Goal: Task Accomplishment & Management: Manage account settings

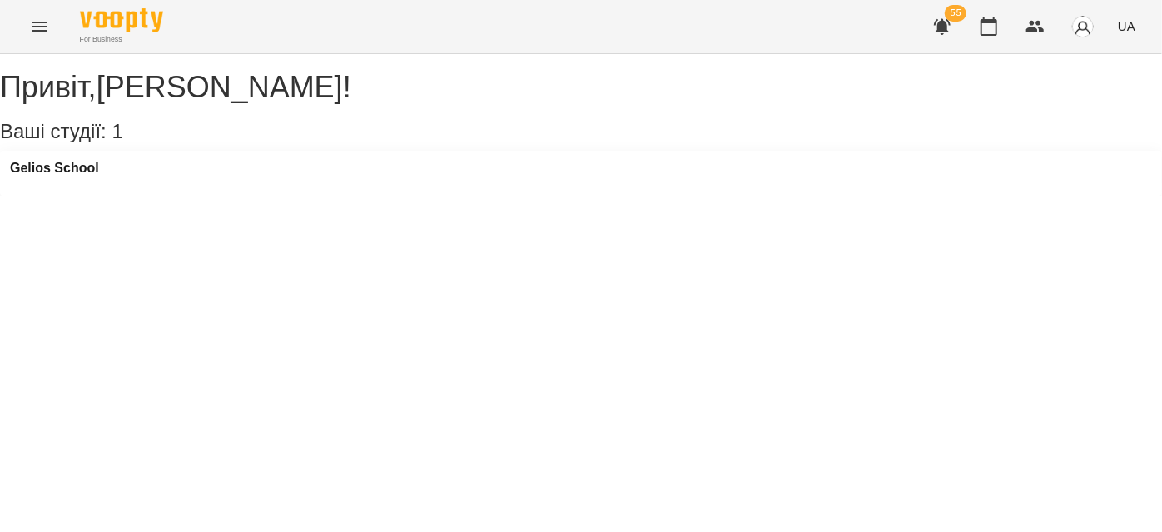
click at [22, 27] on button "Menu" at bounding box center [40, 27] width 40 height 40
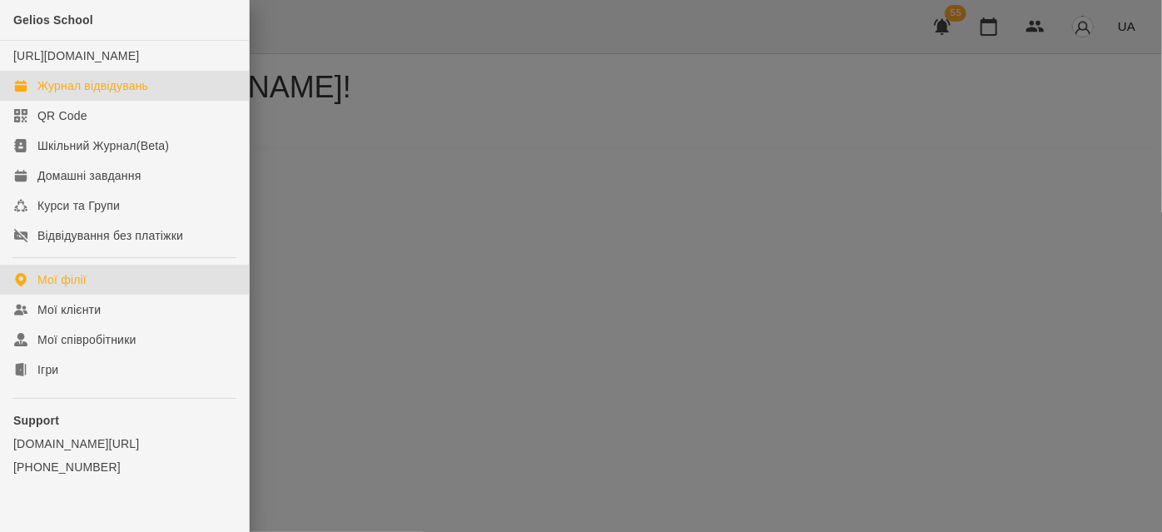
click at [103, 101] on link "Журнал відвідувань" at bounding box center [124, 86] width 249 height 30
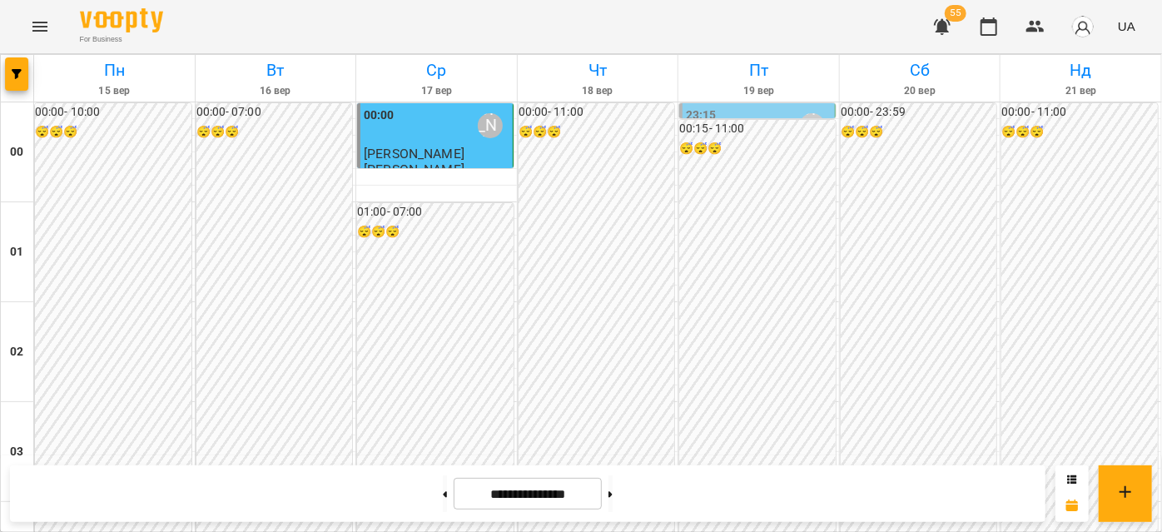
scroll to position [1740, 0]
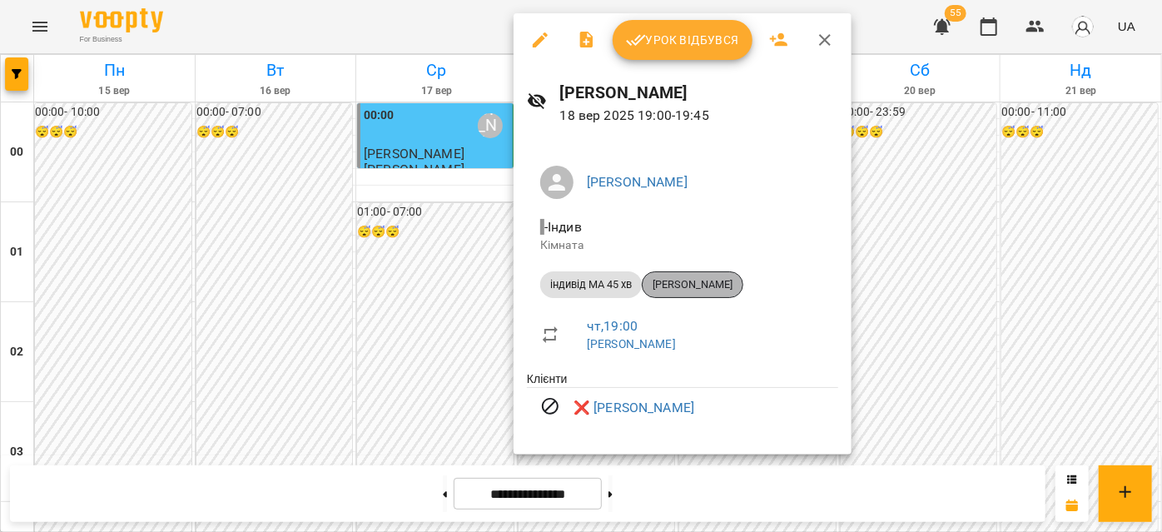
click at [715, 282] on span "[PERSON_NAME]" at bounding box center [693, 284] width 100 height 15
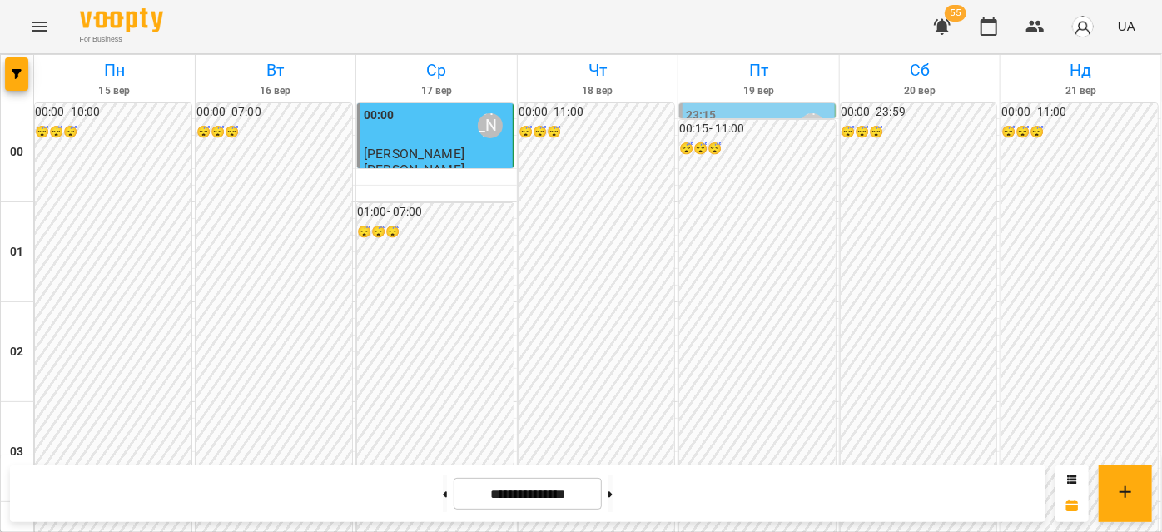
scroll to position [1665, 0]
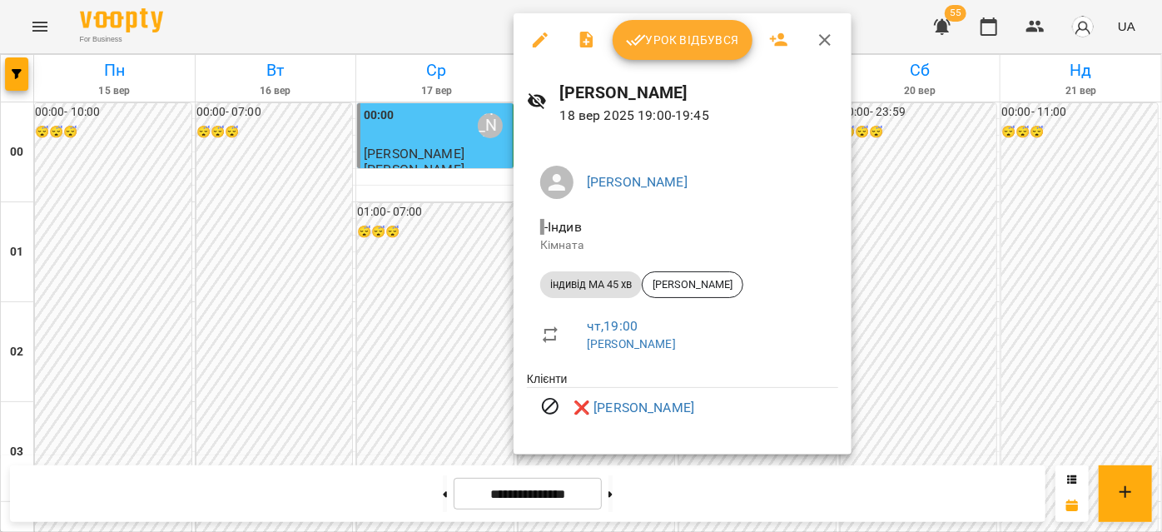
click at [548, 43] on icon "button" at bounding box center [540, 40] width 20 height 20
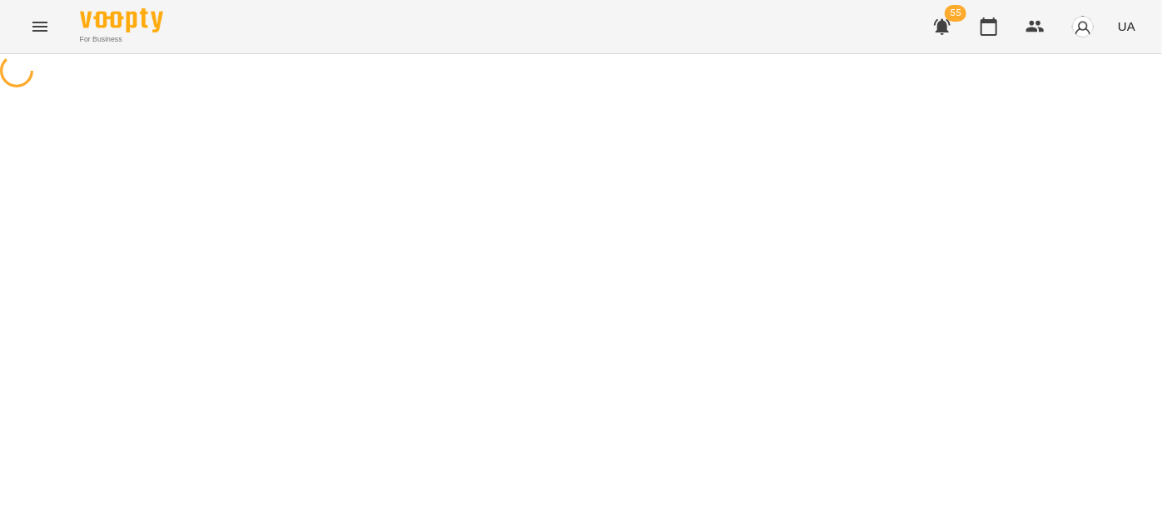
select select "**********"
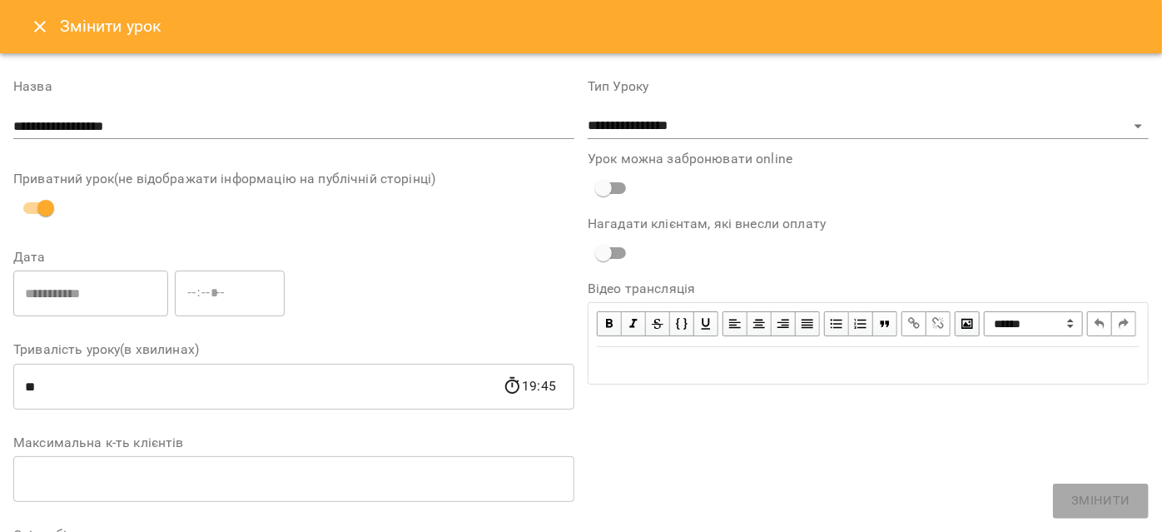
click at [32, 27] on icon "Close" at bounding box center [40, 27] width 20 height 20
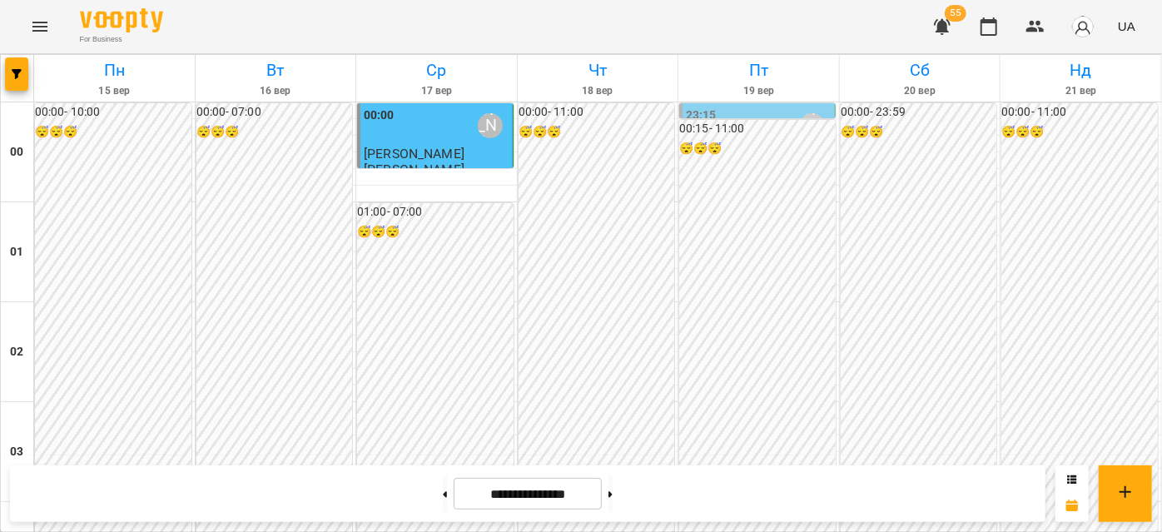
scroll to position [1512, 0]
